Goal: Task Accomplishment & Management: Manage account settings

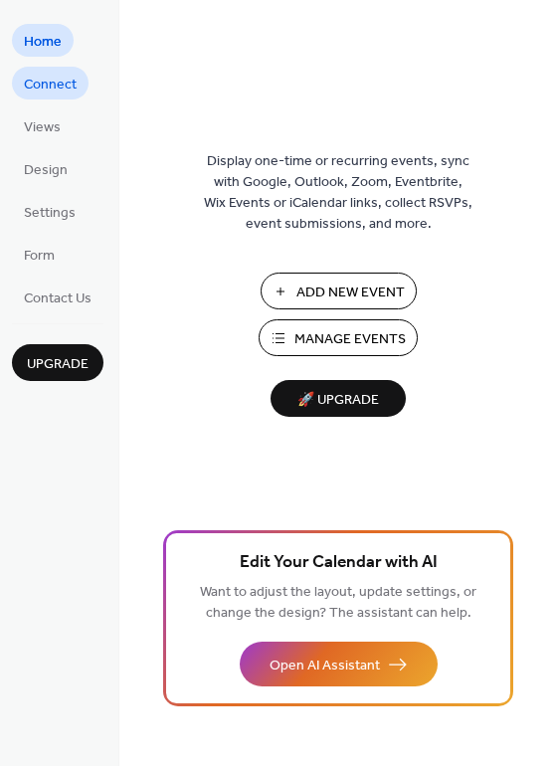
click at [39, 81] on span "Connect" at bounding box center [50, 85] width 53 height 21
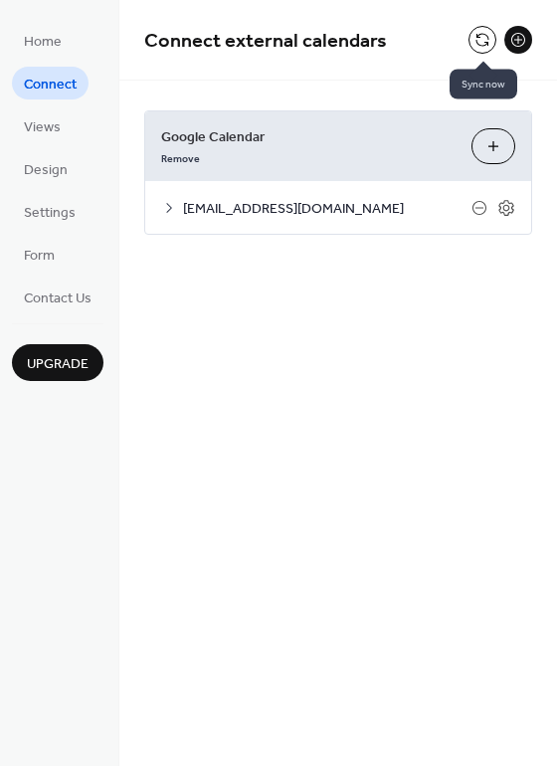
click at [484, 36] on button at bounding box center [483, 40] width 28 height 28
click at [42, 128] on span "Views" at bounding box center [42, 127] width 37 height 21
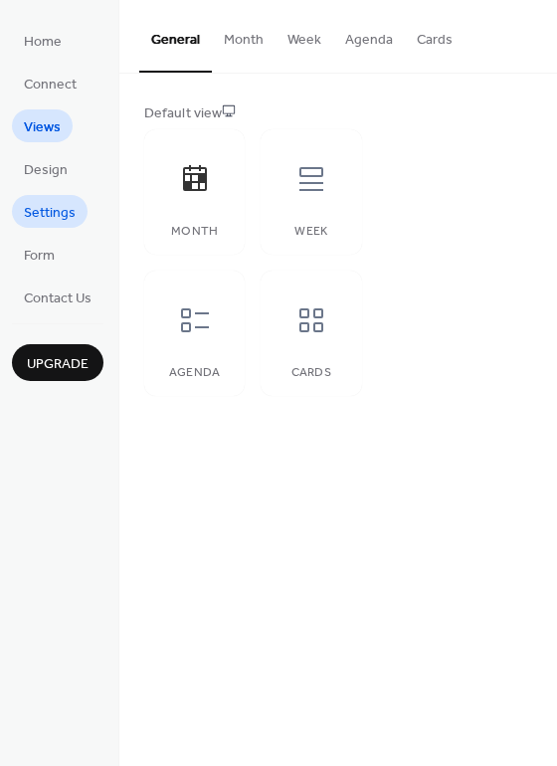
click at [47, 207] on span "Settings" at bounding box center [50, 213] width 52 height 21
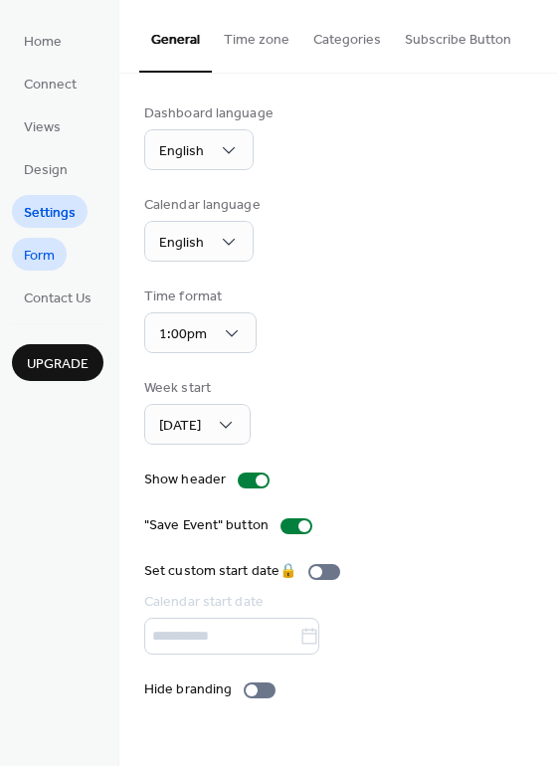
click at [47, 250] on span "Form" at bounding box center [39, 256] width 31 height 21
